Goal: Information Seeking & Learning: Learn about a topic

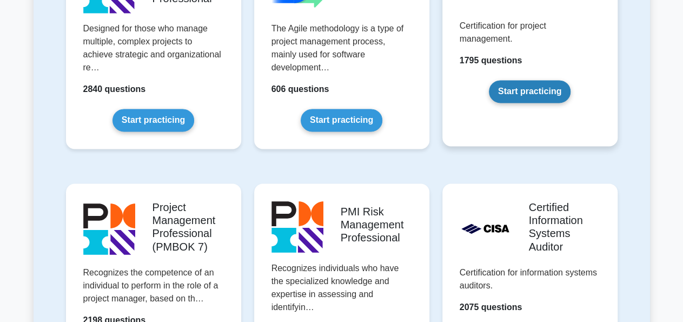
scroll to position [787, 0]
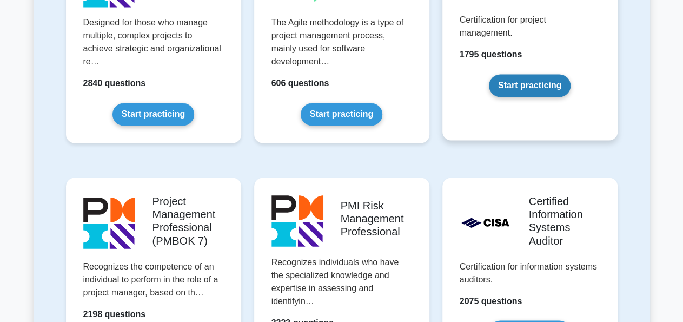
click at [520, 84] on link "Start practicing" at bounding box center [530, 85] width 82 height 23
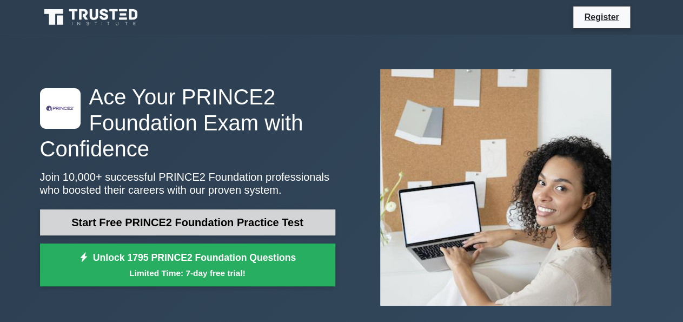
click at [246, 229] on link "Start Free PRINCE2 Foundation Practice Test" at bounding box center [187, 222] width 295 height 26
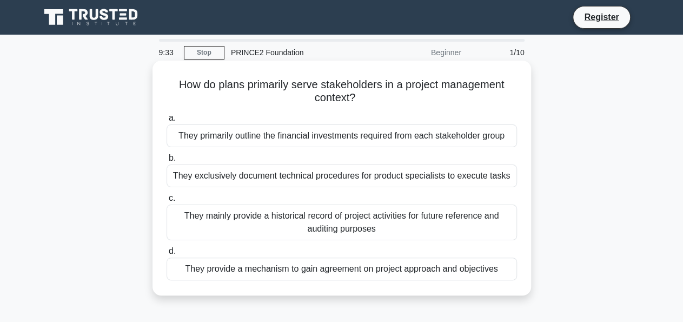
click at [272, 265] on div "They provide a mechanism to gain agreement on project approach and objectives" at bounding box center [341, 268] width 350 height 23
click at [166, 255] on input "d. They provide a mechanism to gain agreement on project approach and objectives" at bounding box center [166, 251] width 0 height 7
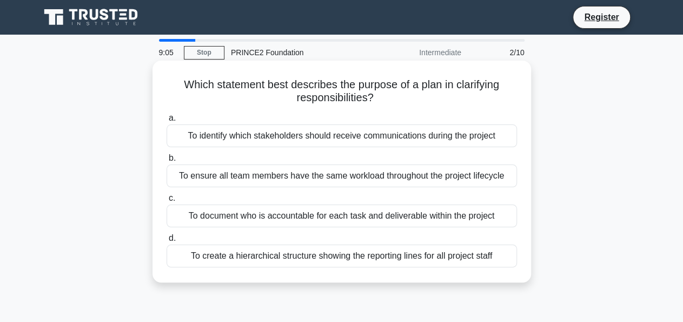
click at [280, 216] on div "To document who is accountable for each task and deliverable within the project" at bounding box center [341, 215] width 350 height 23
click at [166, 202] on input "c. To document who is accountable for each task and deliverable within the proj…" at bounding box center [166, 198] width 0 height 7
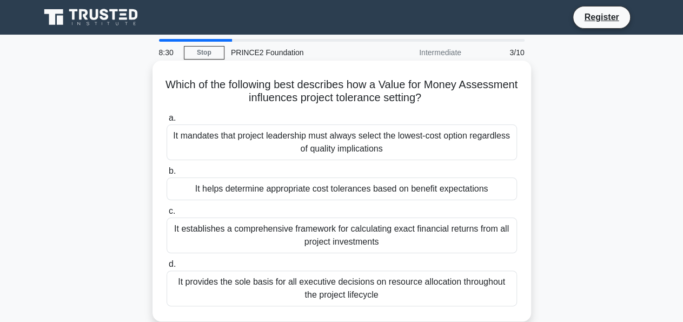
click at [289, 192] on div "It helps determine appropriate cost tolerances based on benefit expectations" at bounding box center [341, 188] width 350 height 23
click at [166, 175] on input "b. It helps determine appropriate cost tolerances based on benefit expectations" at bounding box center [166, 171] width 0 height 7
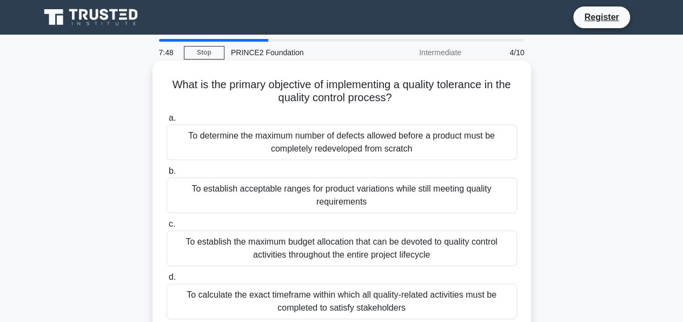
click at [379, 196] on div "To establish acceptable ranges for product variations while still meeting quali…" at bounding box center [341, 195] width 350 height 36
click at [166, 175] on input "b. To establish acceptable ranges for product variations while still meeting qu…" at bounding box center [166, 171] width 0 height 7
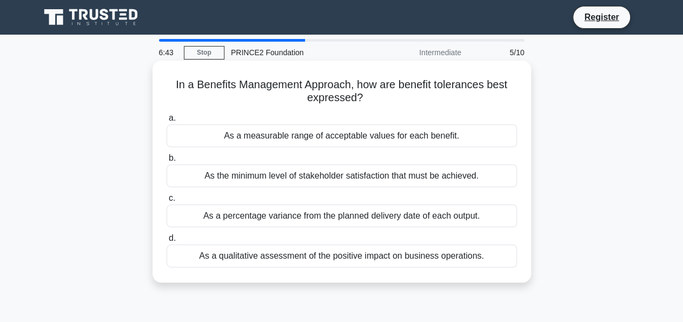
click at [459, 138] on div "As a measurable range of acceptable values for each benefit." at bounding box center [341, 135] width 350 height 23
click at [166, 122] on input "a. As a measurable range of acceptable values for each benefit." at bounding box center [166, 118] width 0 height 7
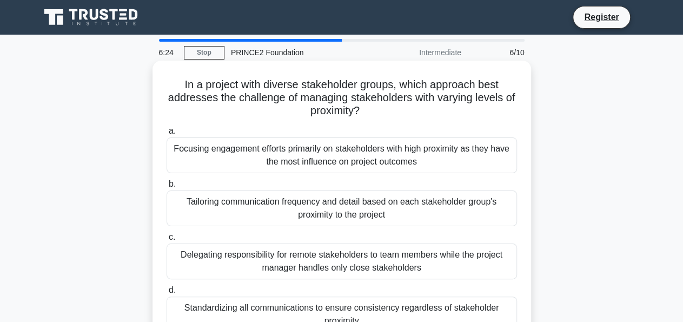
scroll to position [28, 0]
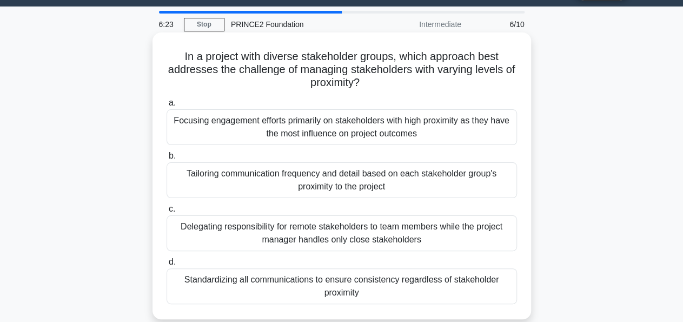
click at [439, 173] on div "Tailoring communication frequency and detail based on each stakeholder group's …" at bounding box center [341, 180] width 350 height 36
click at [166, 159] on input "b. Tailoring communication frequency and detail based on each stakeholder group…" at bounding box center [166, 155] width 0 height 7
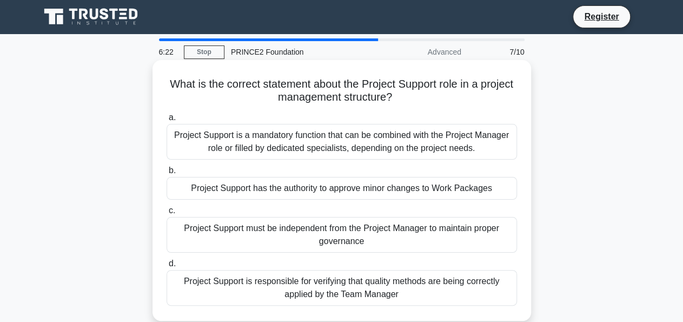
scroll to position [0, 0]
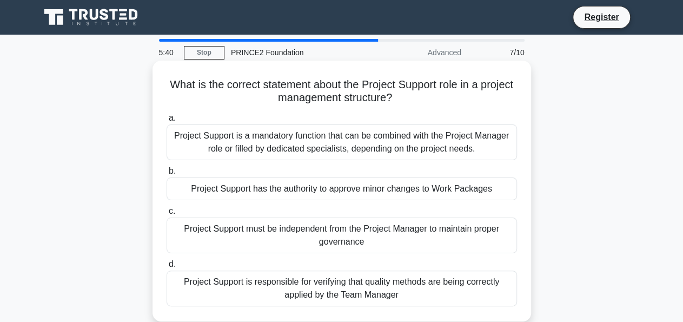
click at [374, 289] on div "Project Support is responsible for verifying that quality methods are being cor…" at bounding box center [341, 288] width 350 height 36
click at [166, 268] on input "d. Project Support is responsible for verifying that quality methods are being …" at bounding box center [166, 263] width 0 height 7
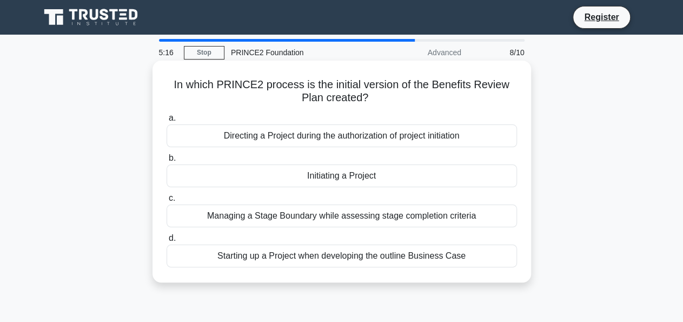
click at [352, 177] on div "Initiating a Project" at bounding box center [341, 175] width 350 height 23
click at [166, 162] on input "b. Initiating a Project" at bounding box center [166, 158] width 0 height 7
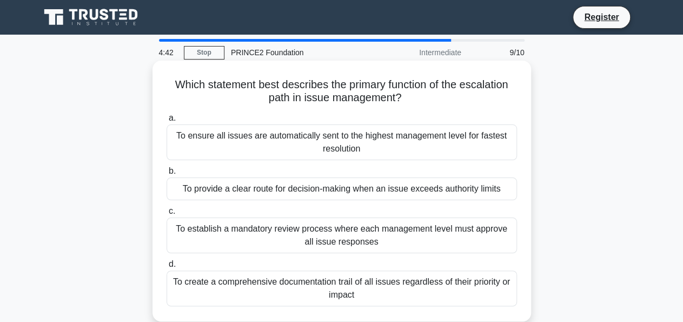
click at [453, 190] on div "To provide a clear route for decision-making when an issue exceeds authority li…" at bounding box center [341, 188] width 350 height 23
click at [166, 175] on input "b. To provide a clear route for decision-making when an issue exceeds authority…" at bounding box center [166, 171] width 0 height 7
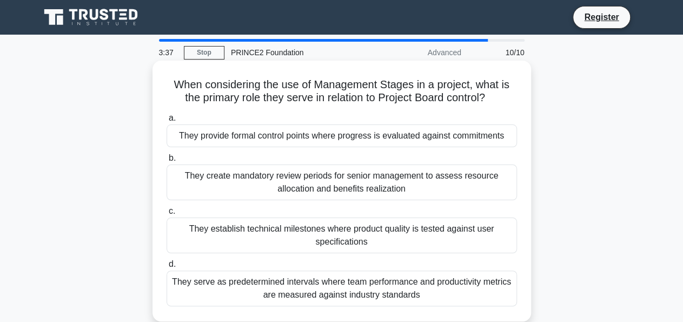
click at [476, 189] on div "They create mandatory review periods for senior management to assess resource a…" at bounding box center [341, 182] width 350 height 36
click at [166, 162] on input "b. They create mandatory review periods for senior management to assess resourc…" at bounding box center [166, 158] width 0 height 7
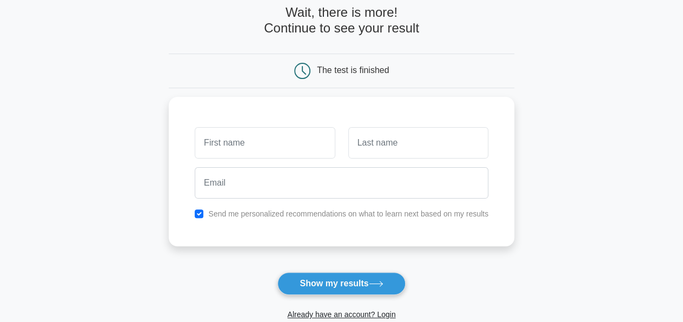
scroll to position [56, 0]
type input "[PERSON_NAME]"
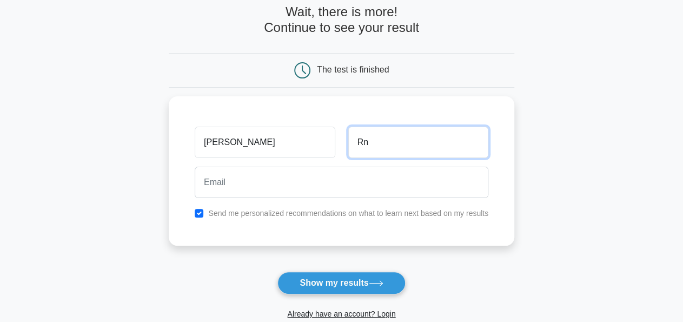
type input "R"
type input "[PERSON_NAME]"
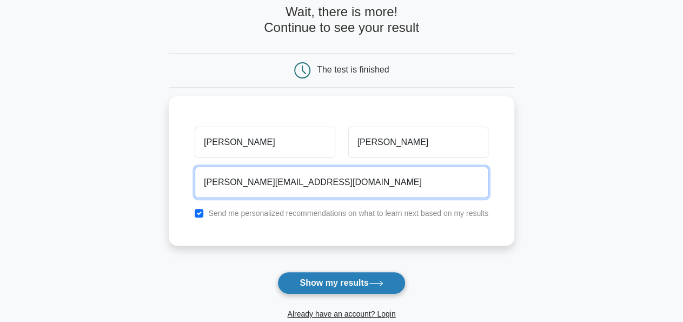
type input "[PERSON_NAME][EMAIL_ADDRESS][DOMAIN_NAME]"
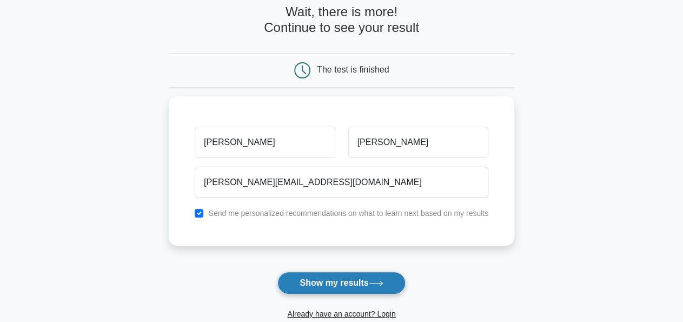
click at [378, 276] on button "Show my results" at bounding box center [341, 282] width 128 height 23
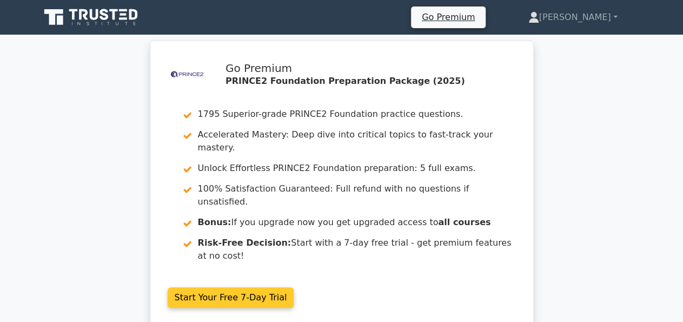
click at [251, 287] on link "Start Your Free 7-Day Trial" at bounding box center [231, 297] width 126 height 21
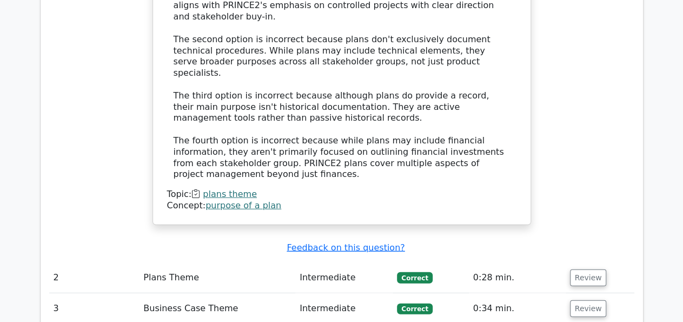
scroll to position [1461, 0]
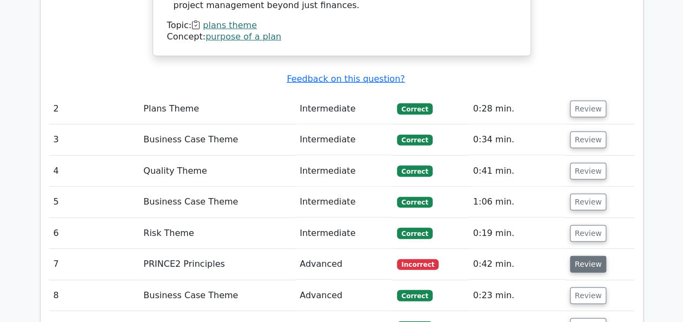
click at [586, 256] on button "Review" at bounding box center [588, 264] width 37 height 17
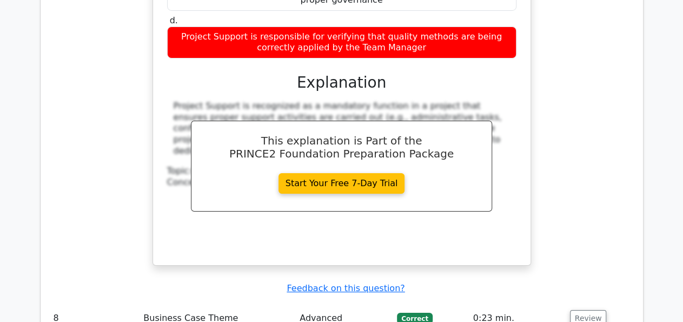
scroll to position [1967, 0]
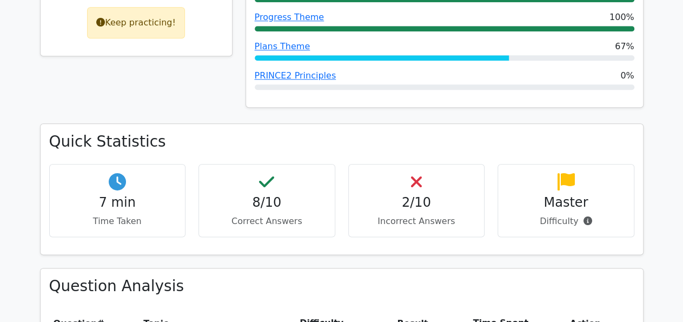
scroll to position [506, 0]
